Goal: Information Seeking & Learning: Understand process/instructions

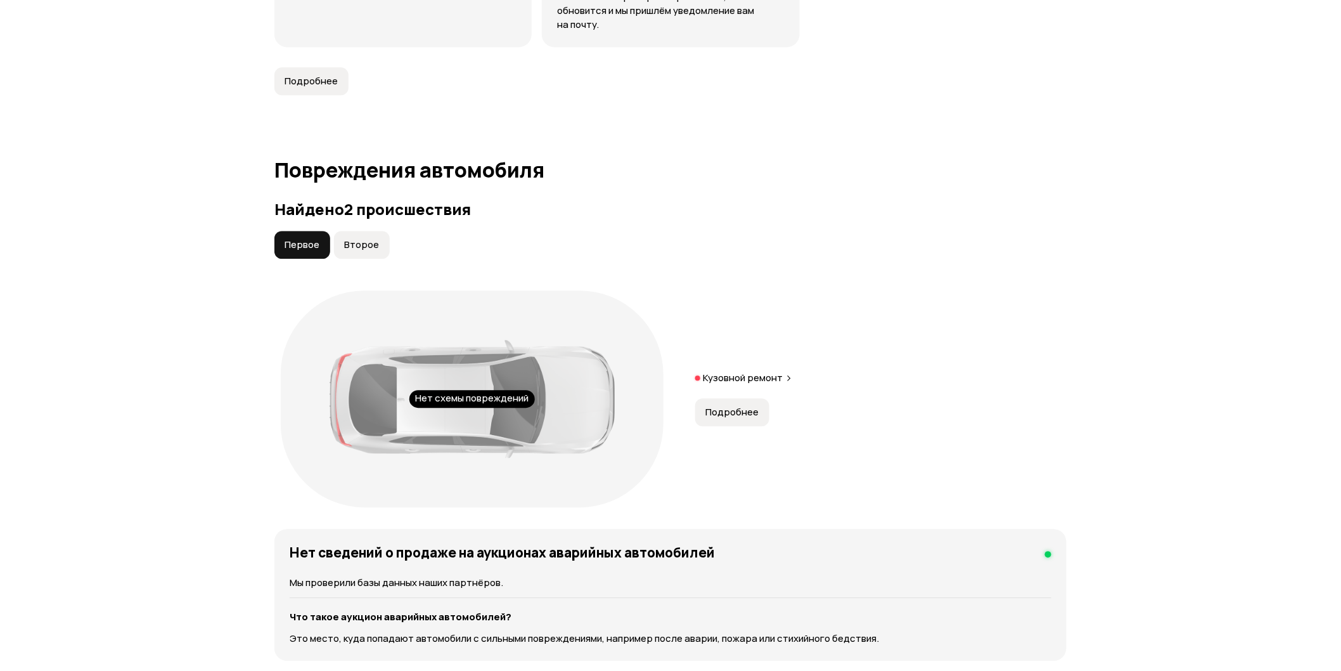
scroll to position [1197, 0]
click at [744, 398] on button "Подробнее" at bounding box center [732, 412] width 74 height 28
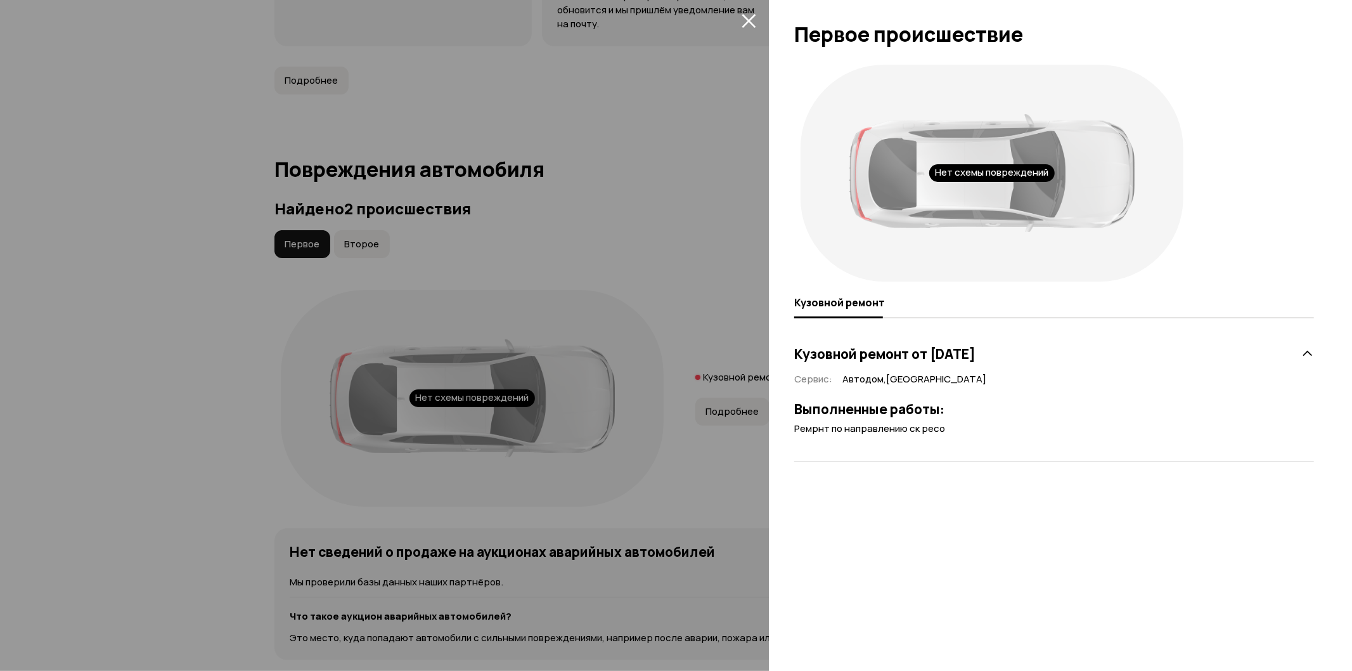
click at [748, 307] on div at bounding box center [676, 335] width 1352 height 671
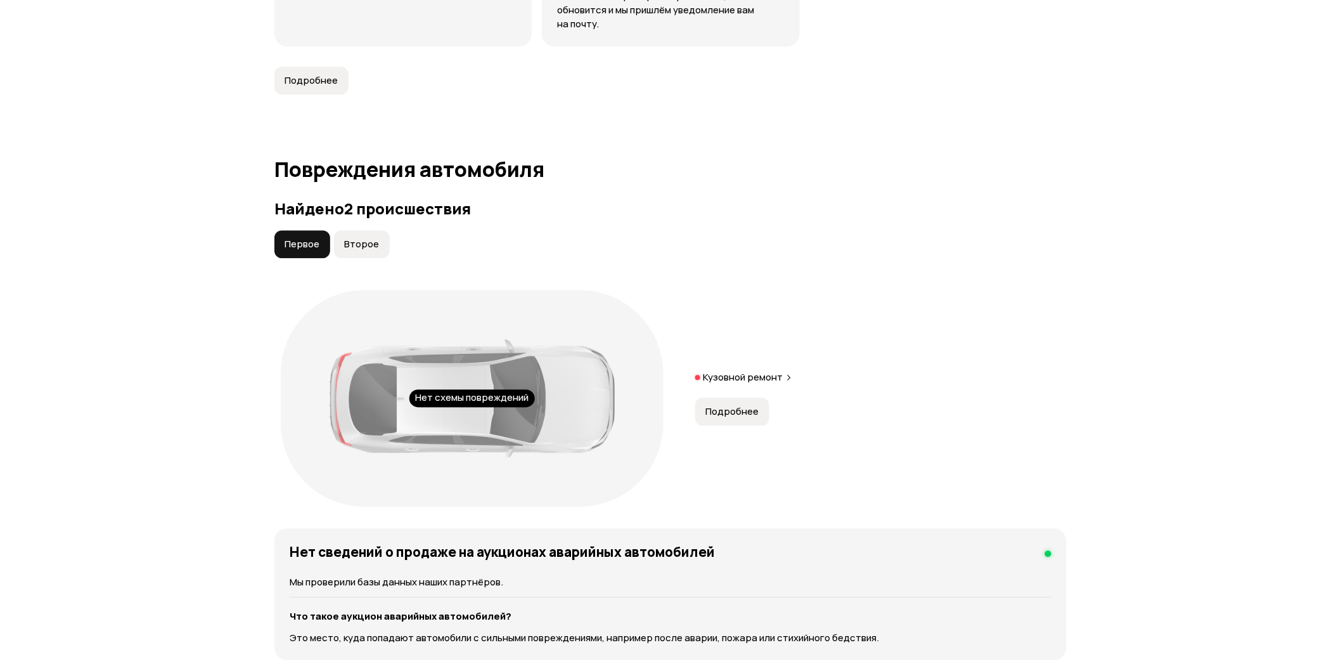
click at [368, 238] on span "Второе" at bounding box center [361, 244] width 35 height 13
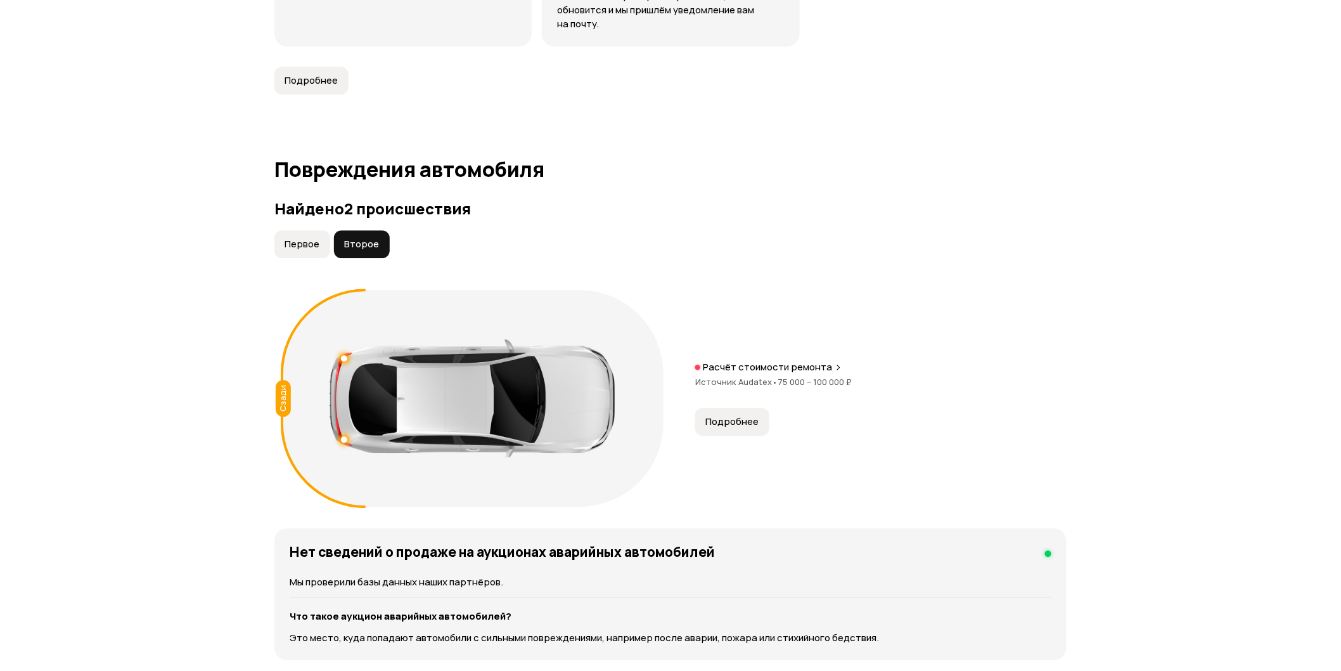
click at [739, 408] on button "Подробнее" at bounding box center [732, 422] width 74 height 28
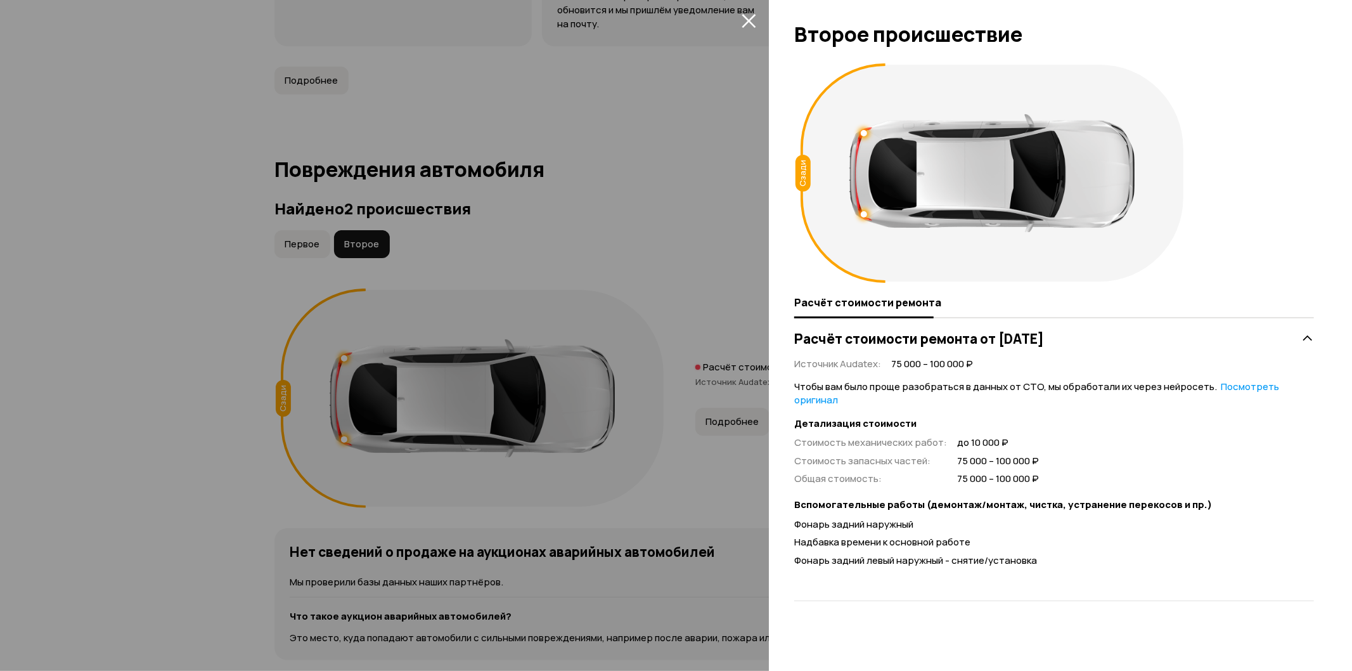
click at [1258, 391] on link "Посмотреть оригинал" at bounding box center [1036, 393] width 485 height 27
click at [815, 396] on link "Посмотреть расшифрованную версию" at bounding box center [1025, 393] width 462 height 27
click at [815, 396] on div "Чтобы вам было проще разобраться в данных от СТО, мы обработали их через нейрос…" at bounding box center [1054, 475] width 520 height 191
click at [1237, 396] on div "Чтобы вам было проще разобраться в данных от СТО, мы обработали их через нейрос…" at bounding box center [1054, 475] width 520 height 191
click at [1233, 388] on link "Посмотреть оригинал" at bounding box center [1036, 393] width 485 height 27
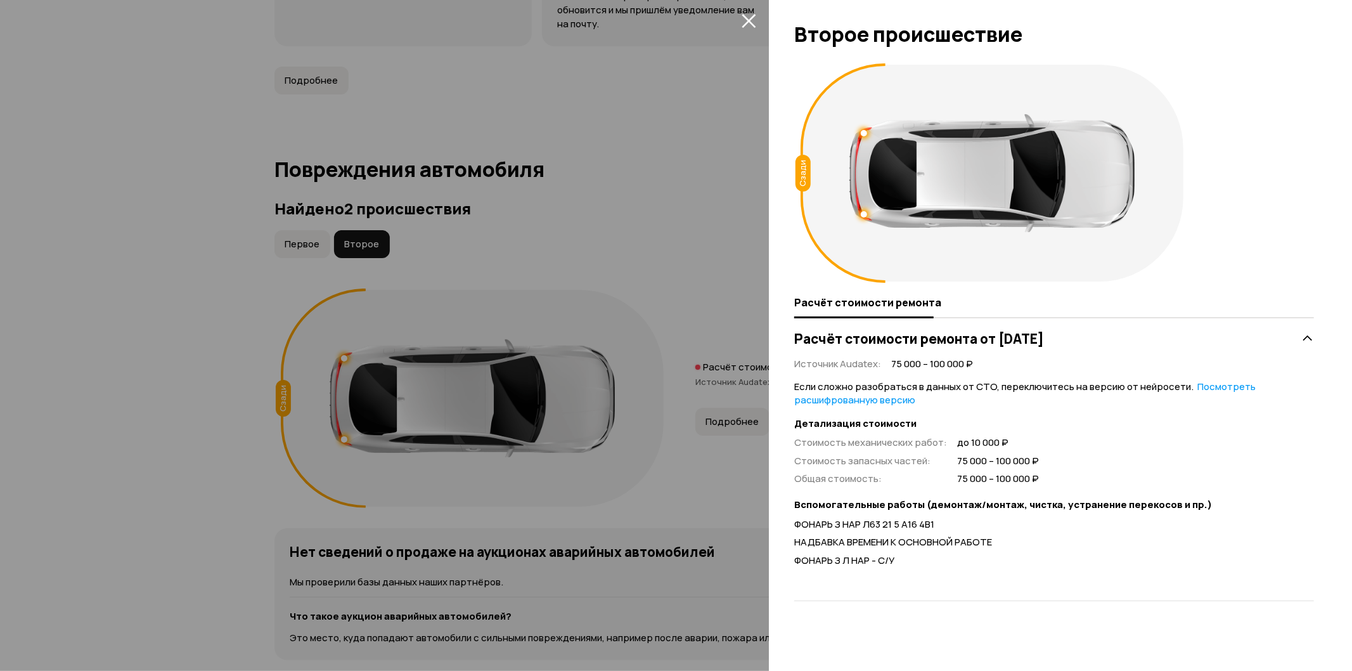
click at [1199, 382] on link "Посмотреть расшифрованную версию" at bounding box center [1025, 393] width 462 height 27
click at [163, 323] on div at bounding box center [676, 335] width 1352 height 671
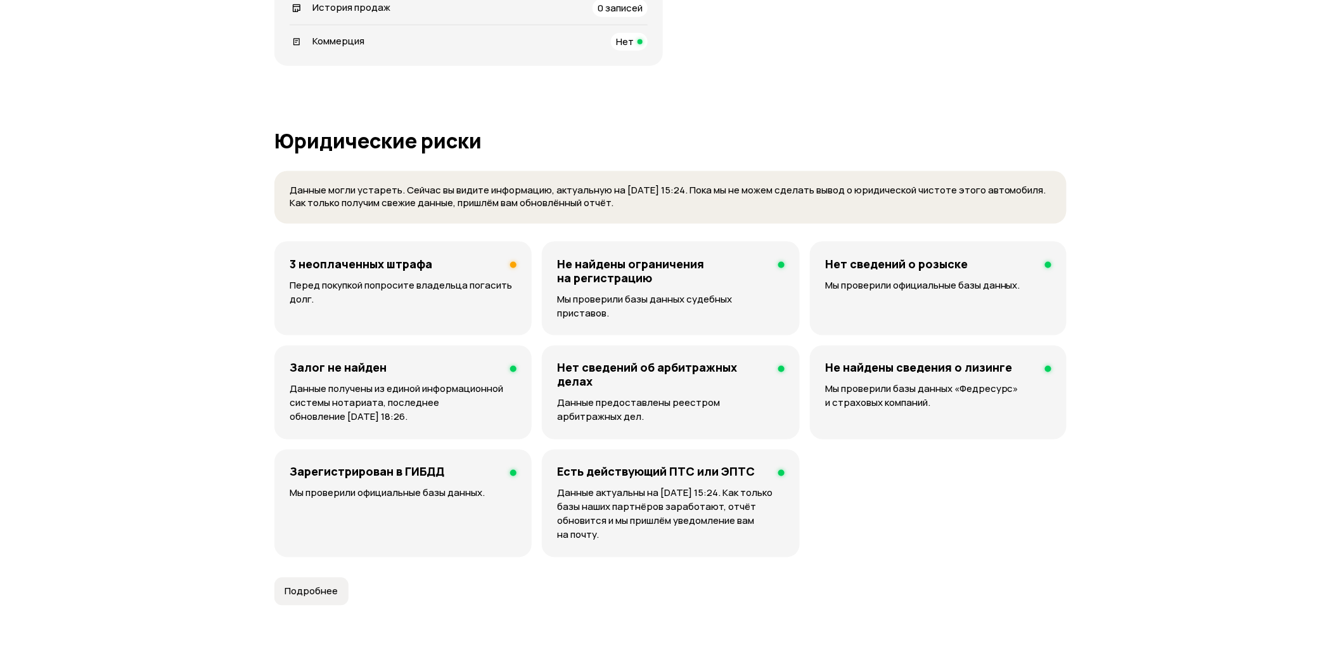
scroll to position [0, 0]
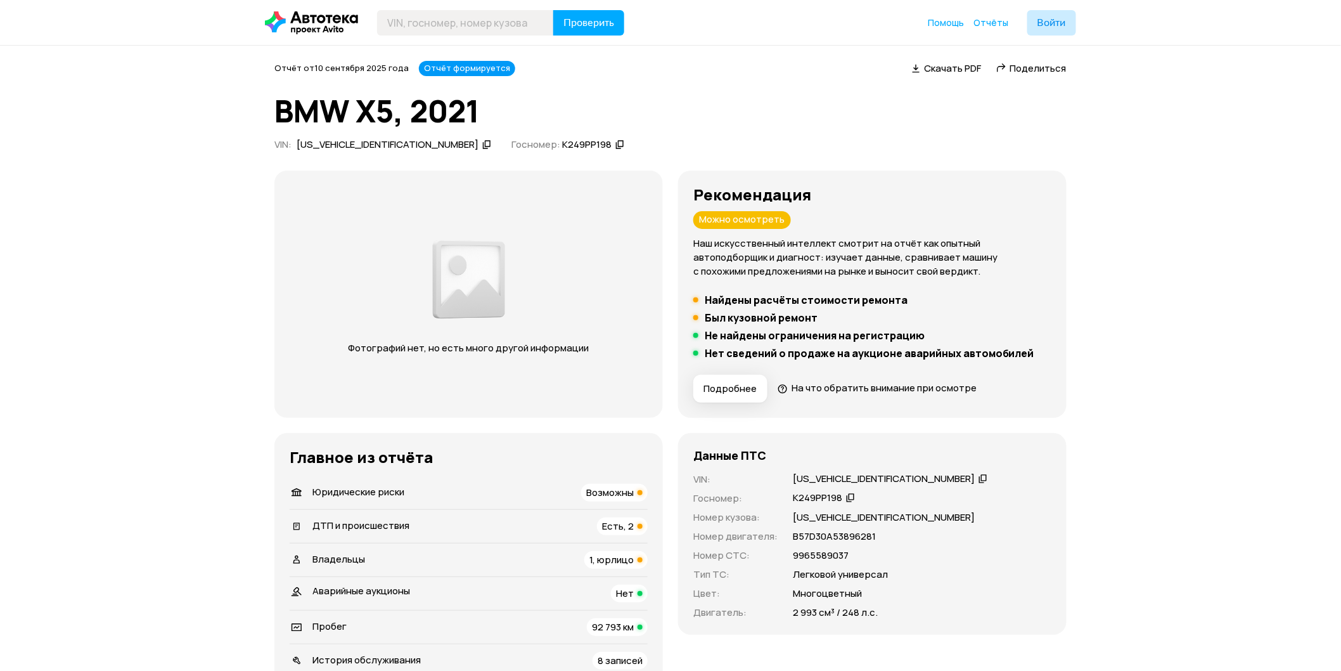
drag, startPoint x: 261, startPoint y: 274, endPoint x: 307, endPoint y: -61, distance: 338.6
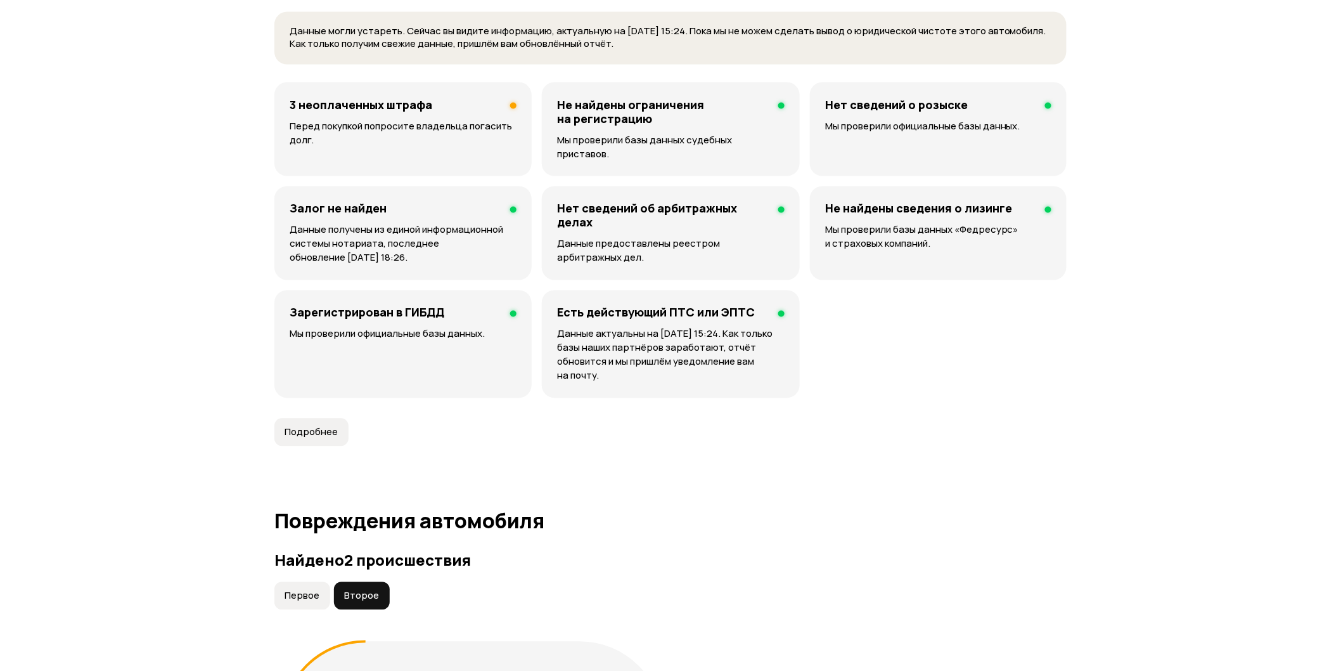
scroll to position [796, 0]
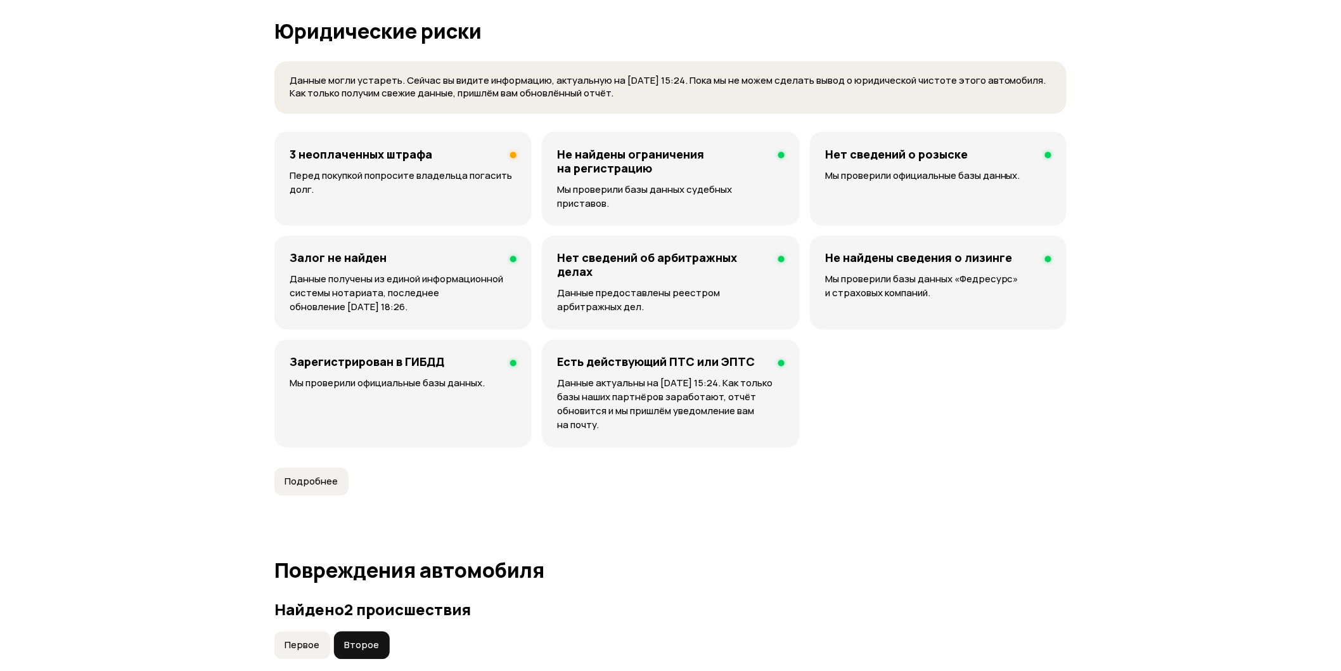
drag, startPoint x: 156, startPoint y: 245, endPoint x: 612, endPoint y: -61, distance: 549.7
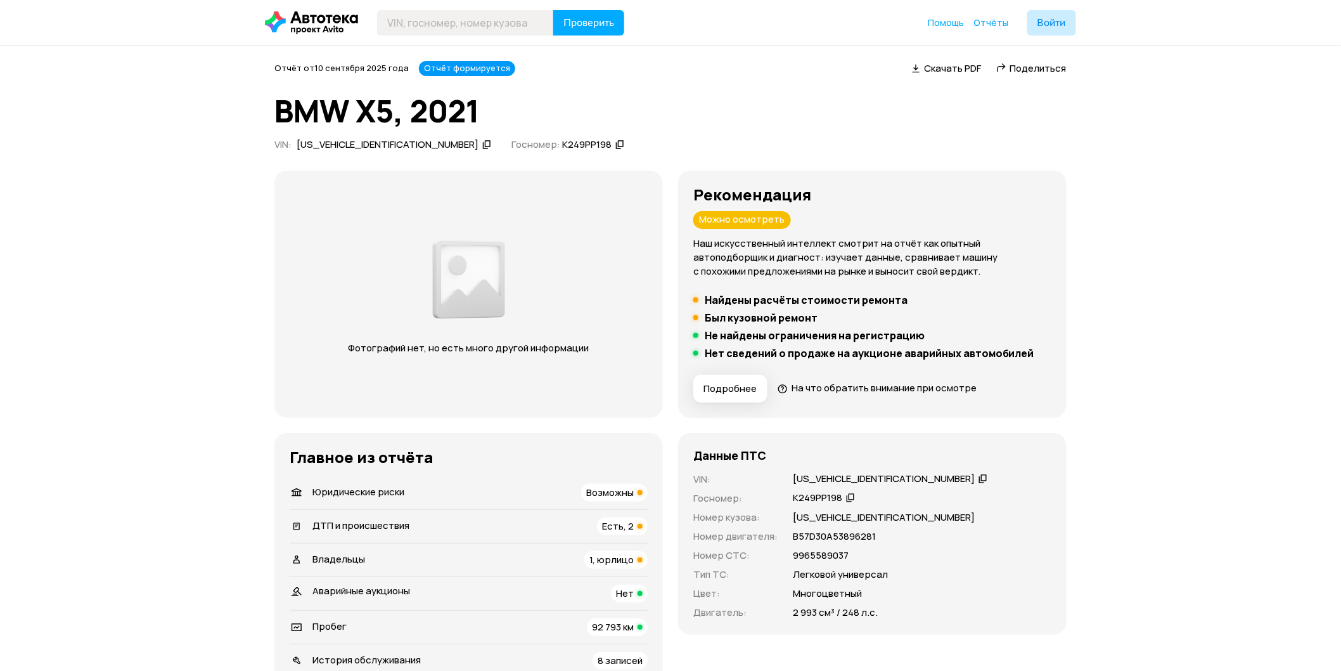
drag, startPoint x: 81, startPoint y: 233, endPoint x: 150, endPoint y: -61, distance: 302.9
